Goal: Task Accomplishment & Management: Manage account settings

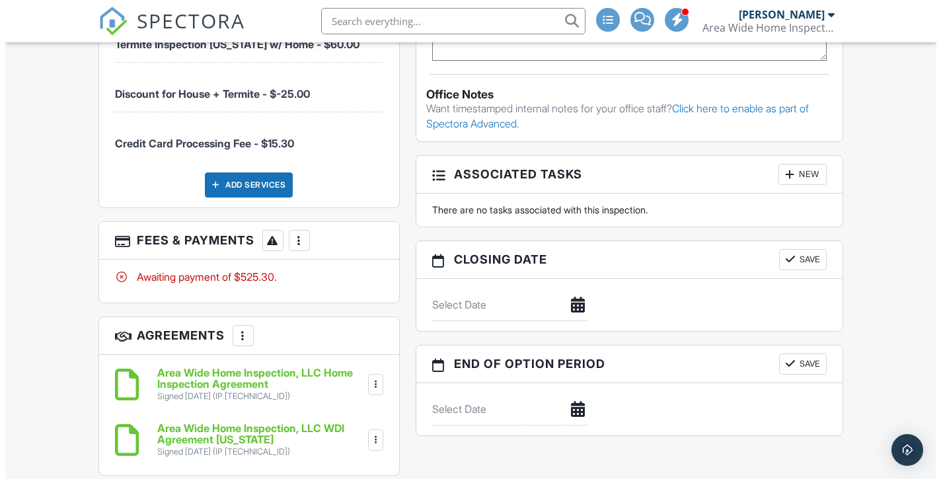
scroll to position [1066, 0]
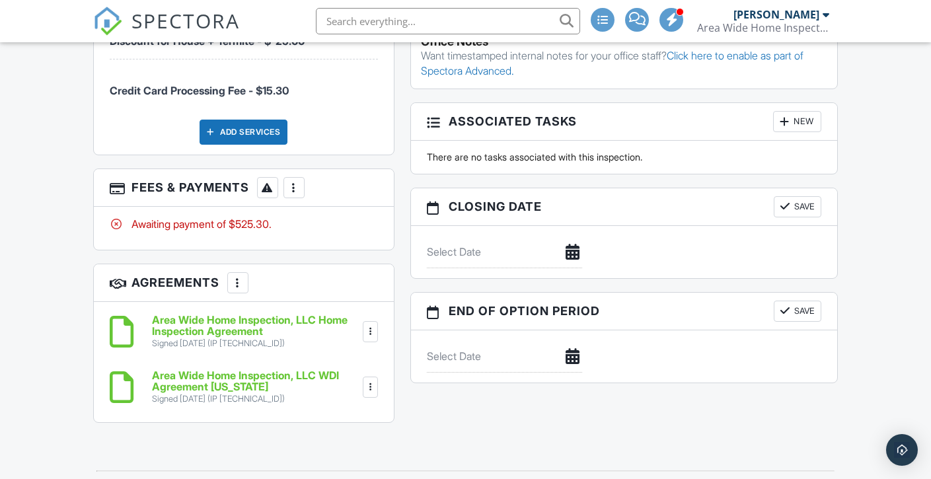
click at [291, 190] on div at bounding box center [293, 187] width 13 height 13
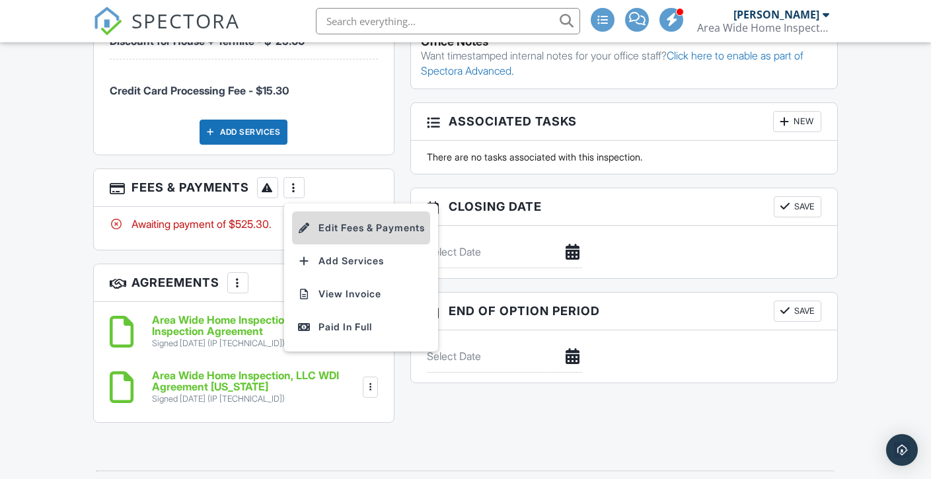
click at [350, 231] on li "Edit Fees & Payments" at bounding box center [361, 227] width 138 height 33
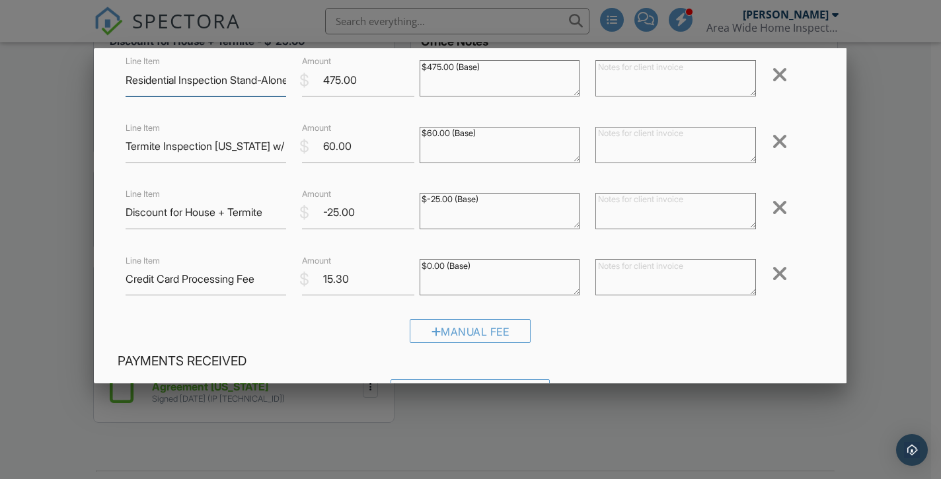
scroll to position [102, 0]
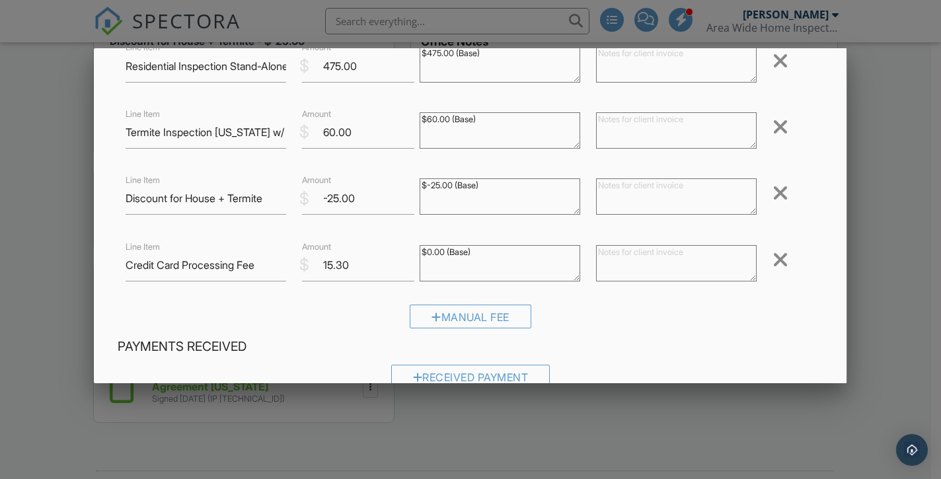
click at [772, 260] on div at bounding box center [780, 259] width 16 height 21
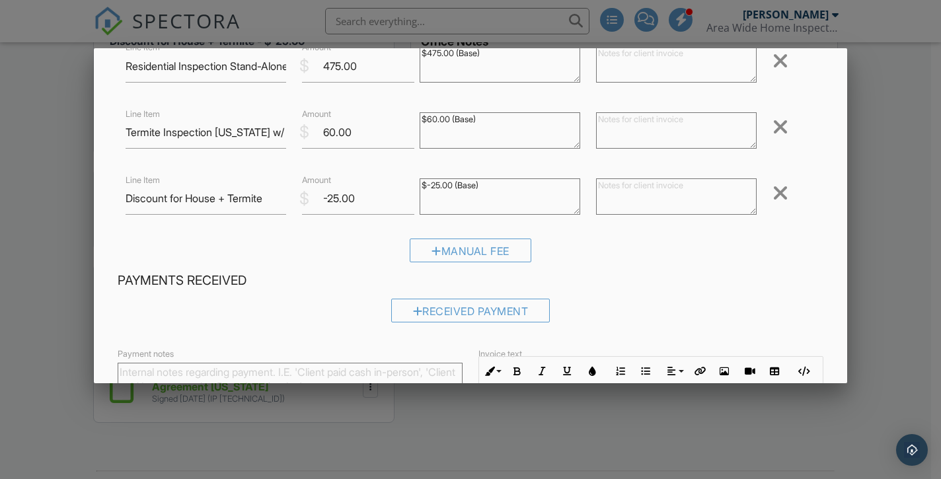
scroll to position [297, 0]
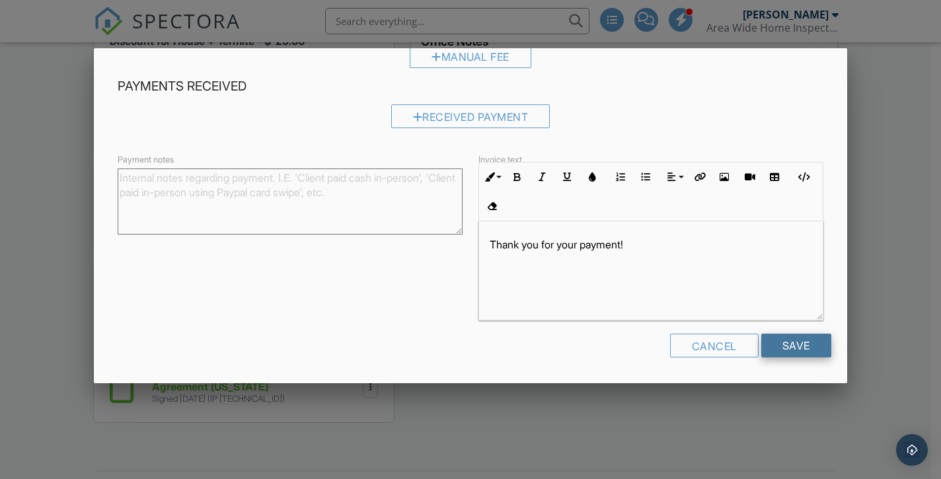
click at [800, 342] on input "Save" at bounding box center [796, 346] width 70 height 24
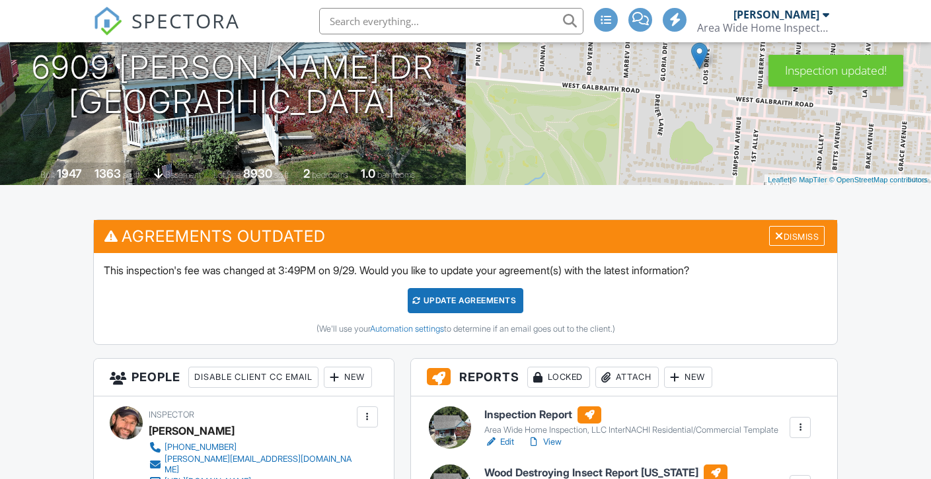
scroll to position [172, 0]
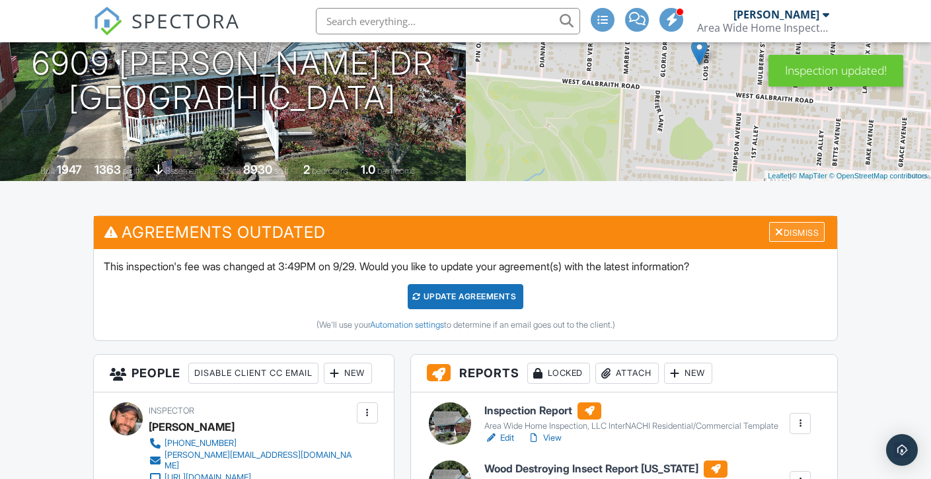
click at [805, 235] on div "Dismiss" at bounding box center [797, 232] width 56 height 20
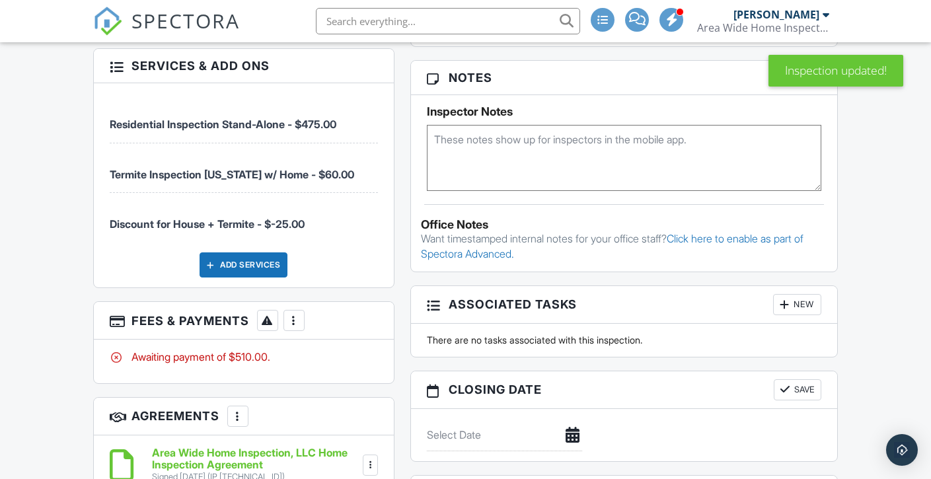
scroll to position [845, 0]
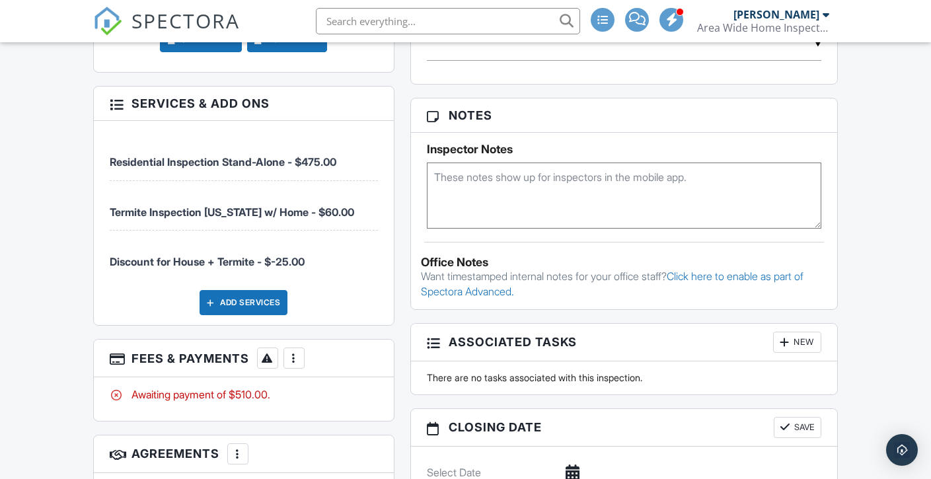
click at [300, 360] on div at bounding box center [293, 358] width 13 height 13
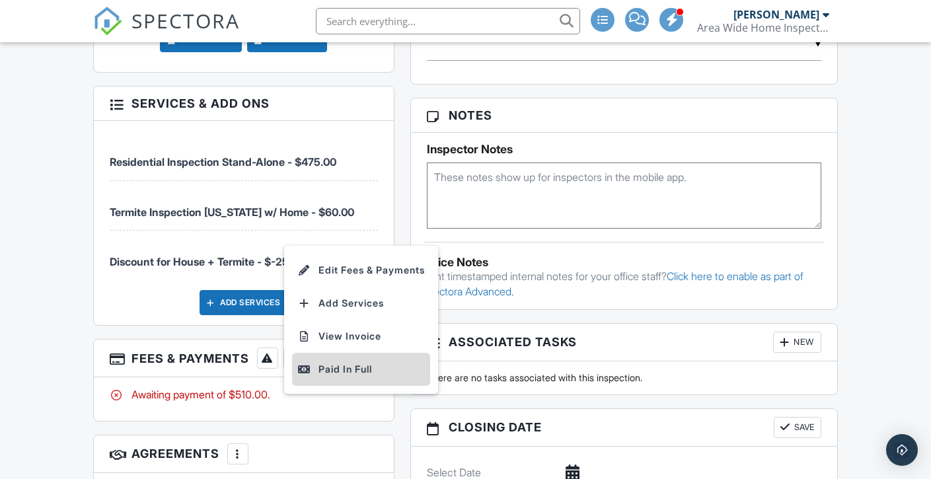
click at [363, 373] on div "Paid In Full" at bounding box center [361, 369] width 128 height 16
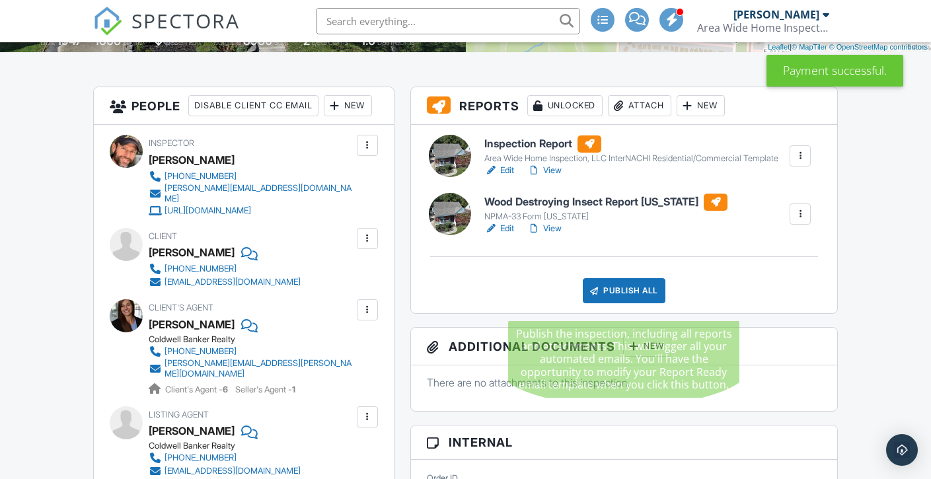
click at [636, 294] on div "Publish All" at bounding box center [624, 290] width 83 height 25
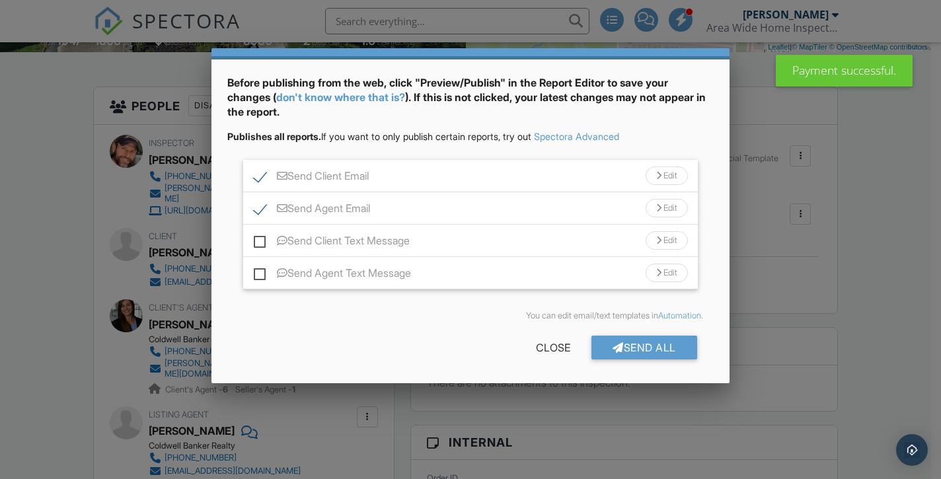
scroll to position [41, 0]
click at [657, 343] on div "Send All" at bounding box center [644, 347] width 106 height 24
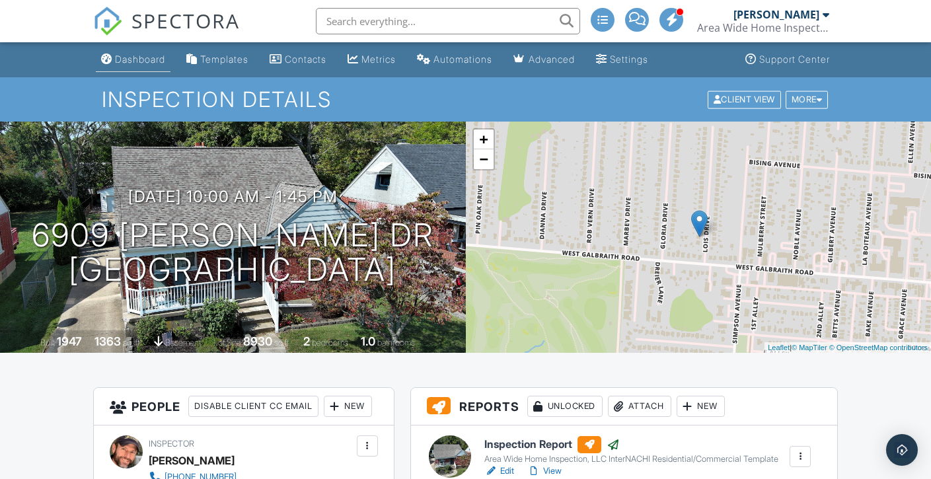
click at [131, 63] on div "Dashboard" at bounding box center [140, 59] width 50 height 11
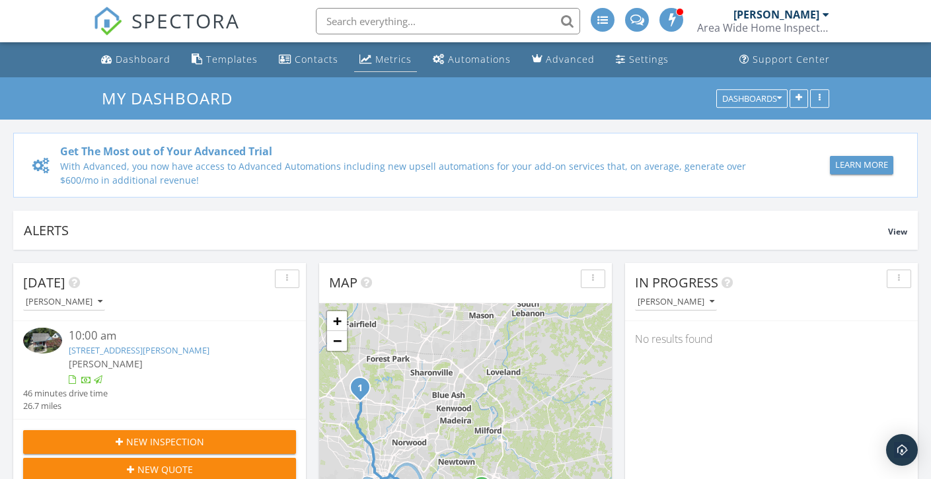
click at [387, 57] on div "Metrics" at bounding box center [393, 59] width 36 height 13
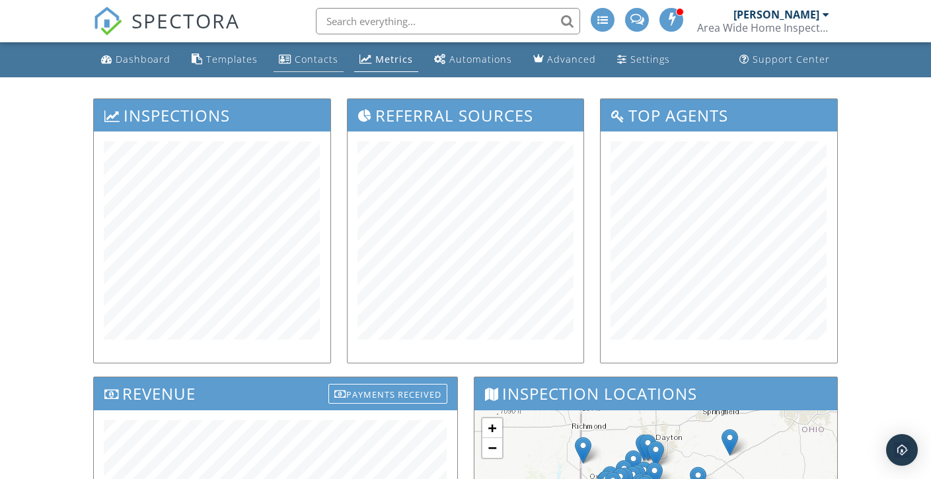
click at [319, 62] on div "Contacts" at bounding box center [317, 59] width 44 height 13
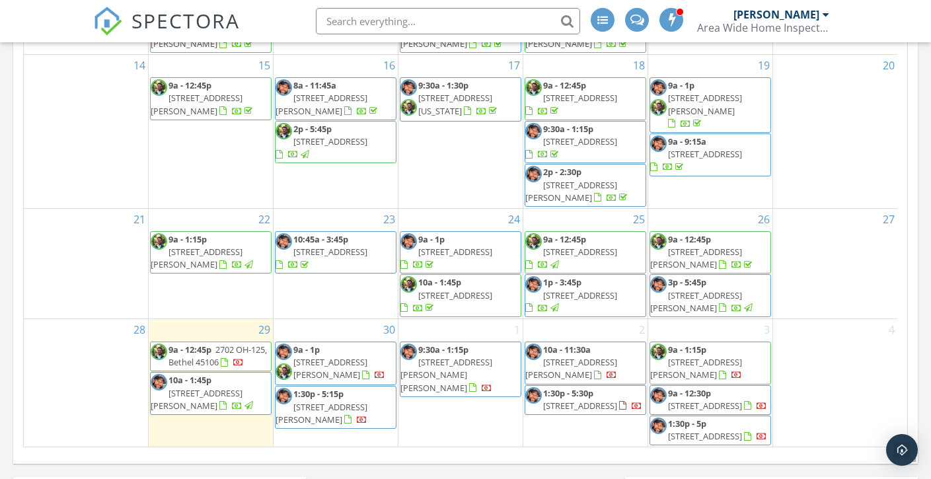
scroll to position [862, 0]
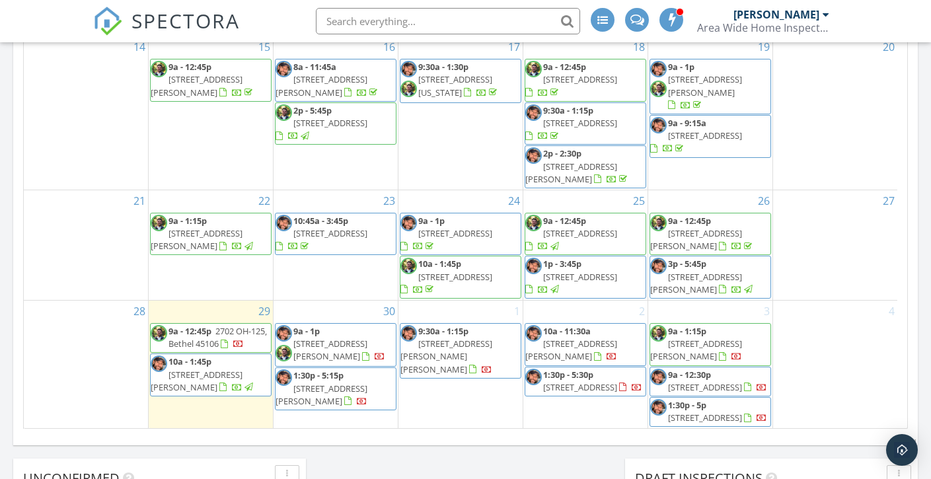
click at [632, 383] on div at bounding box center [637, 388] width 11 height 11
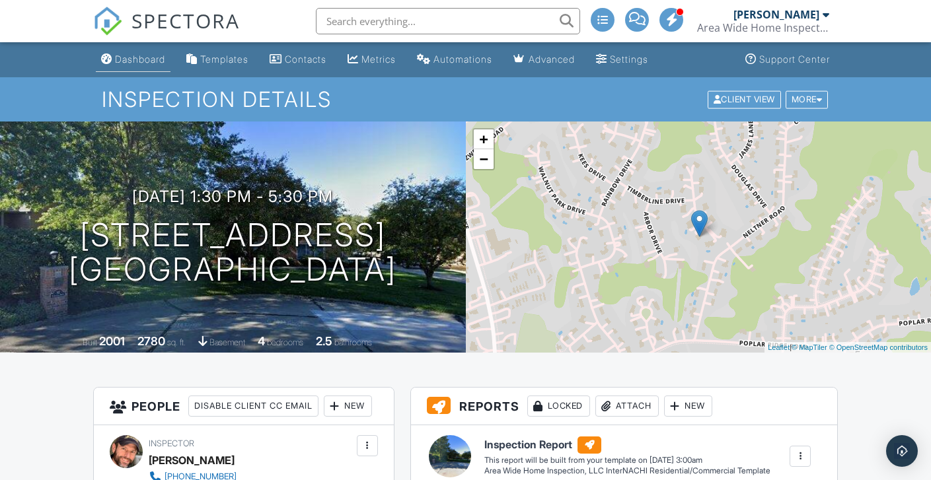
click at [133, 62] on div "Dashboard" at bounding box center [140, 59] width 50 height 11
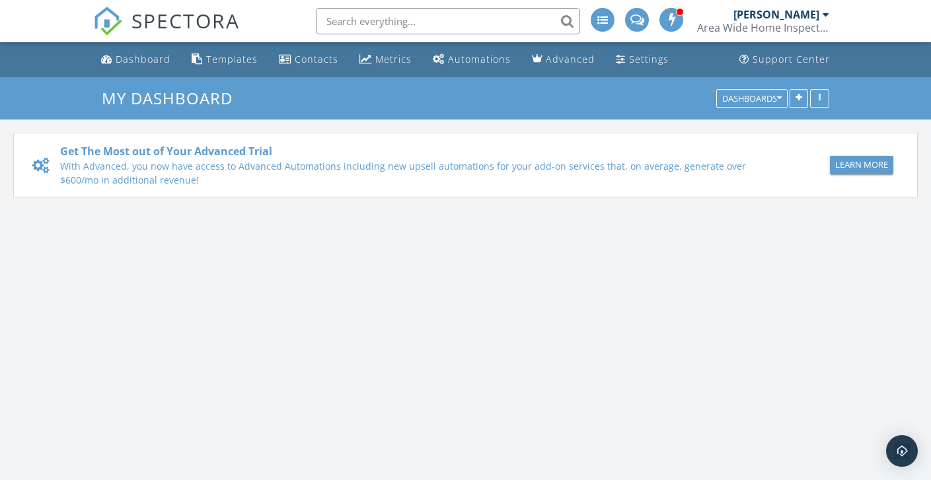
scroll to position [1223, 952]
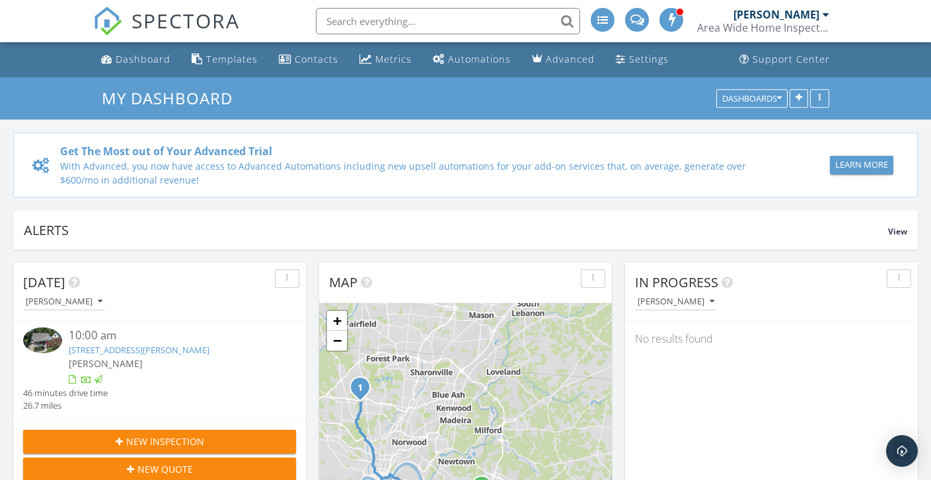
click at [672, 22] on span at bounding box center [671, 19] width 13 height 12
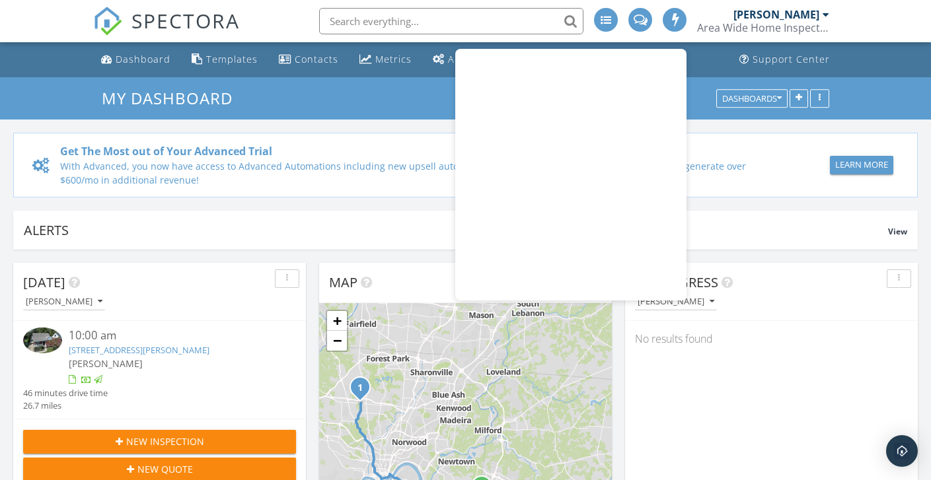
click at [672, 22] on span at bounding box center [675, 19] width 13 height 12
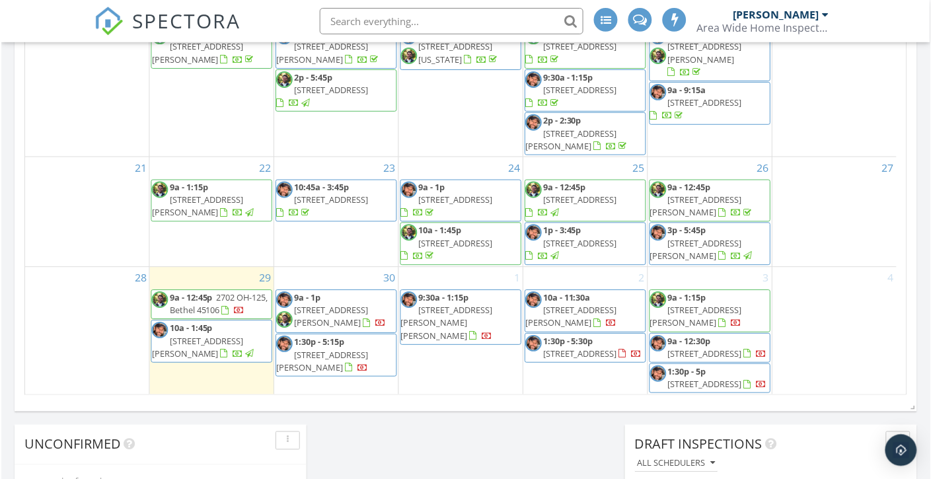
scroll to position [897, 0]
